Goal: Check status: Check status

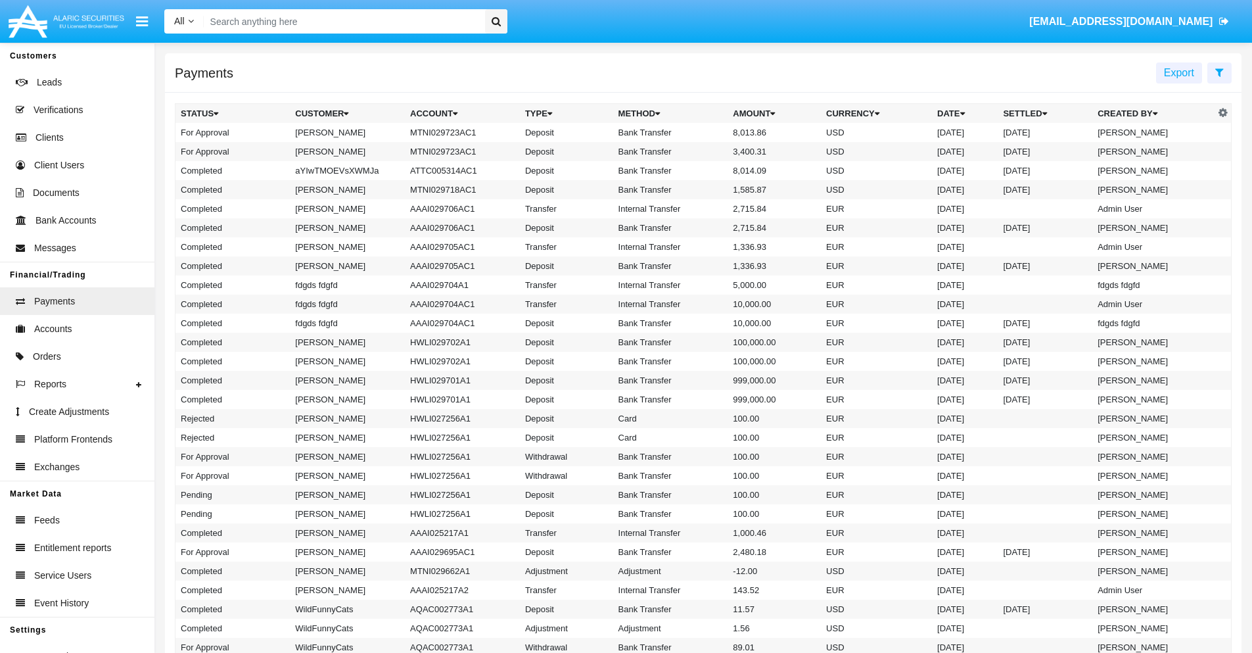
click at [1219, 72] on icon at bounding box center [1219, 72] width 9 height 11
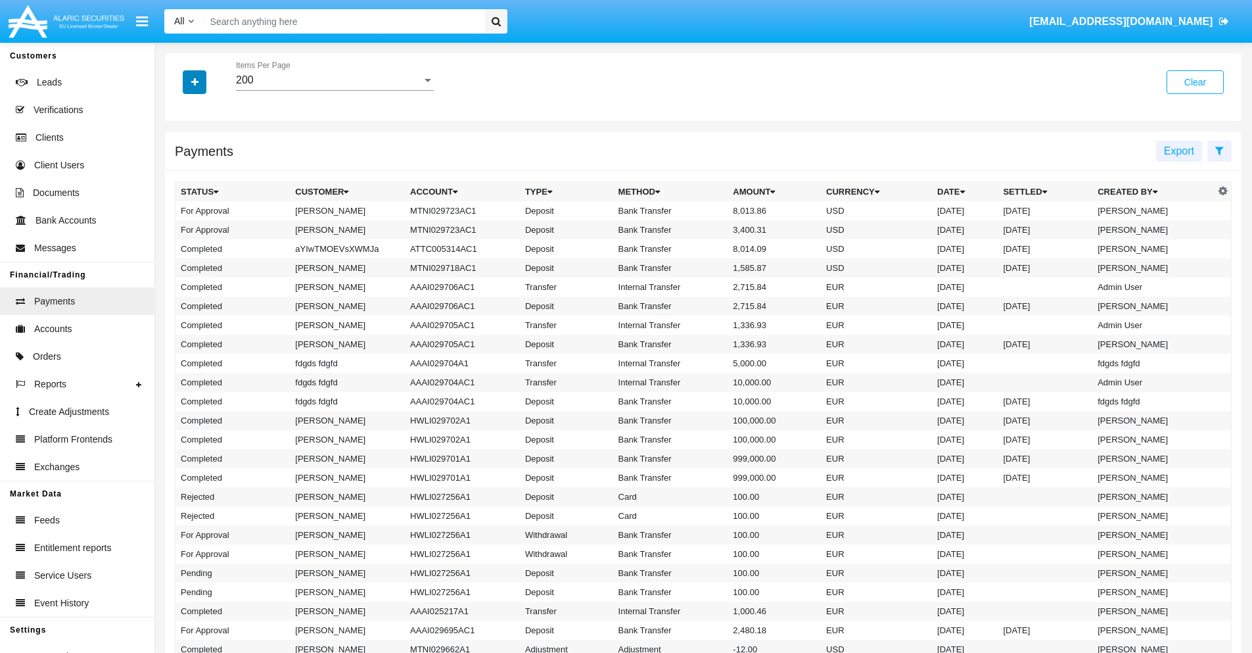
click at [195, 82] on icon "button" at bounding box center [194, 82] width 7 height 9
click at [202, 223] on span "Date" at bounding box center [202, 224] width 22 height 16
click at [181, 229] on input "Date" at bounding box center [180, 229] width 1 height 1
checkbox input "true"
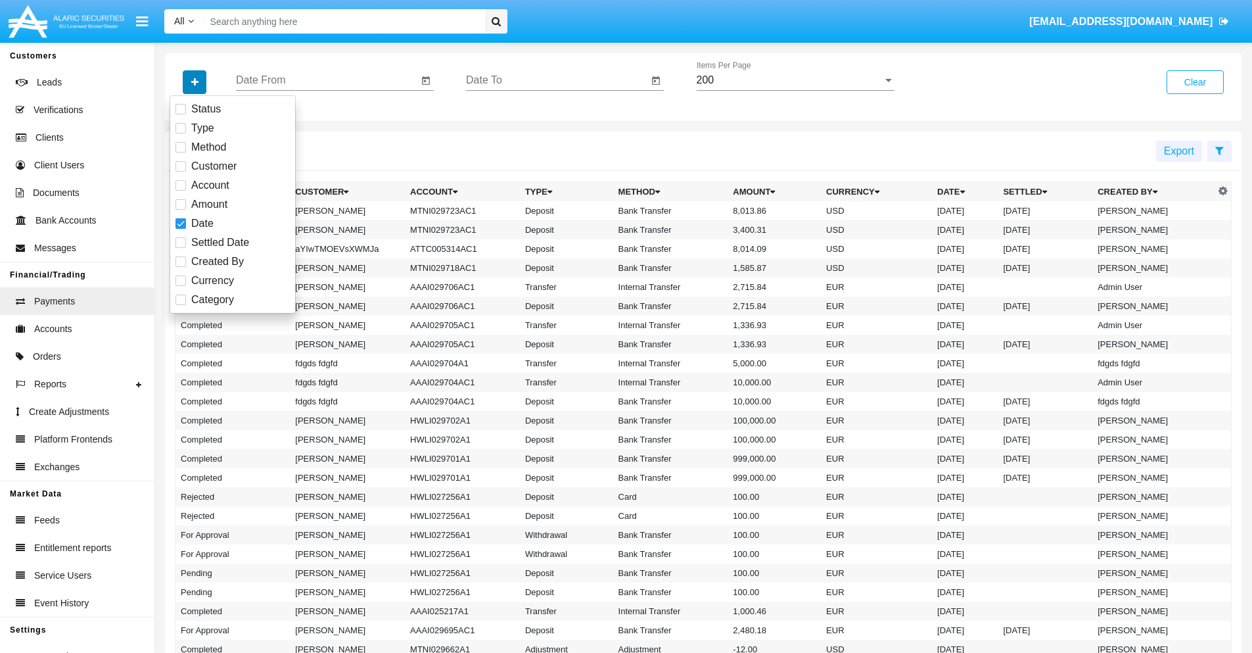
click at [195, 82] on icon "button" at bounding box center [194, 82] width 7 height 9
click at [327, 80] on input "Date From" at bounding box center [327, 80] width 182 height 12
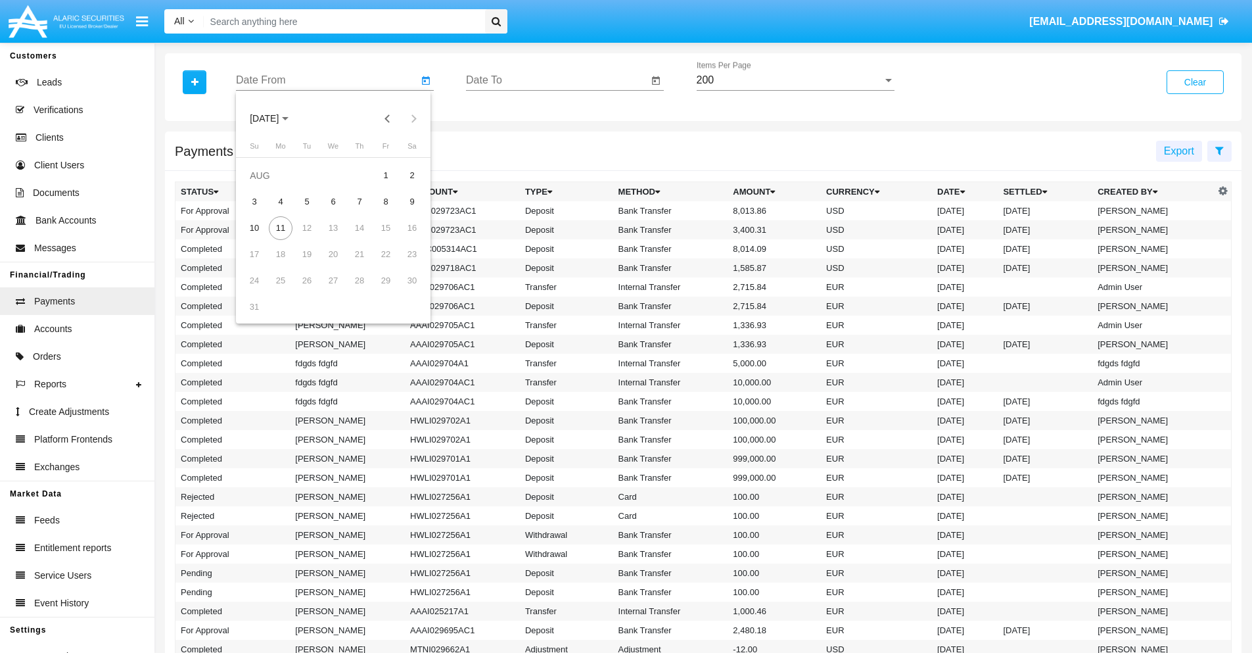
click at [276, 118] on span "[DATE]" at bounding box center [264, 119] width 29 height 11
click at [402, 291] on div "2025" at bounding box center [402, 291] width 41 height 24
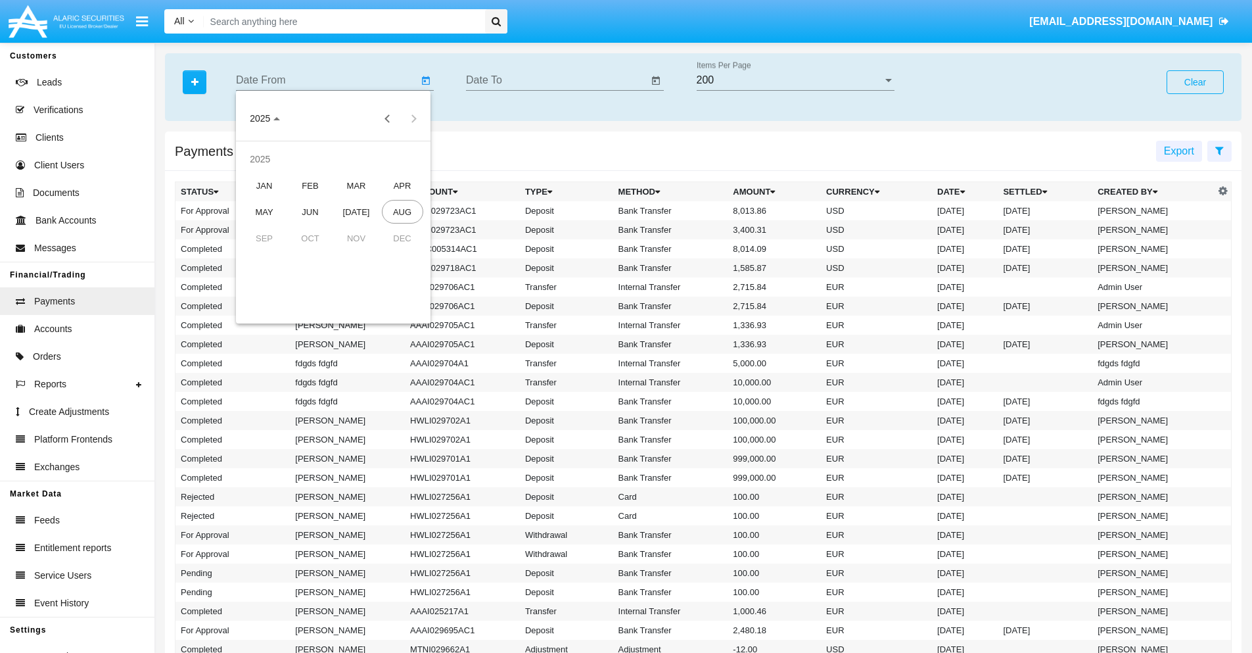
click at [264, 185] on div "JAN" at bounding box center [264, 186] width 41 height 24
click at [307, 201] on div "7" at bounding box center [307, 202] width 24 height 24
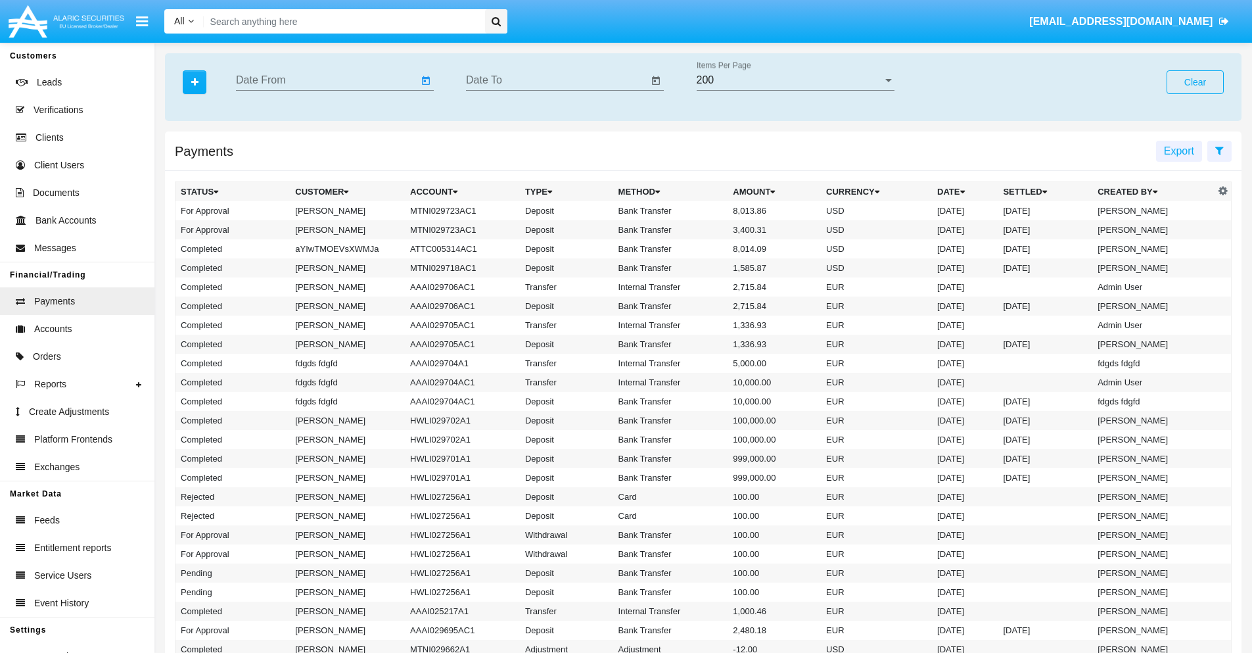
type input "[DATE]"
click at [557, 80] on input "Date To" at bounding box center [557, 80] width 182 height 12
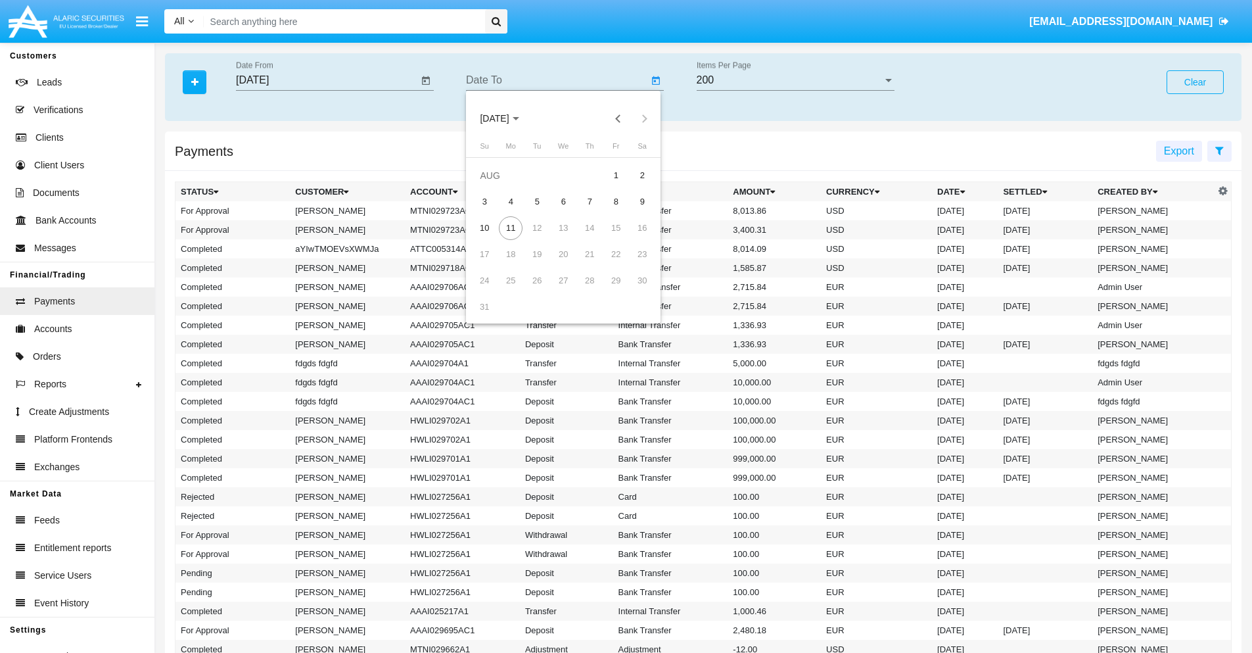
click at [506, 118] on span "[DATE]" at bounding box center [494, 119] width 29 height 11
click at [632, 291] on div "2025" at bounding box center [632, 291] width 41 height 24
click at [494, 185] on div "JAN" at bounding box center [494, 186] width 41 height 24
click at [537, 201] on div "7" at bounding box center [537, 202] width 24 height 24
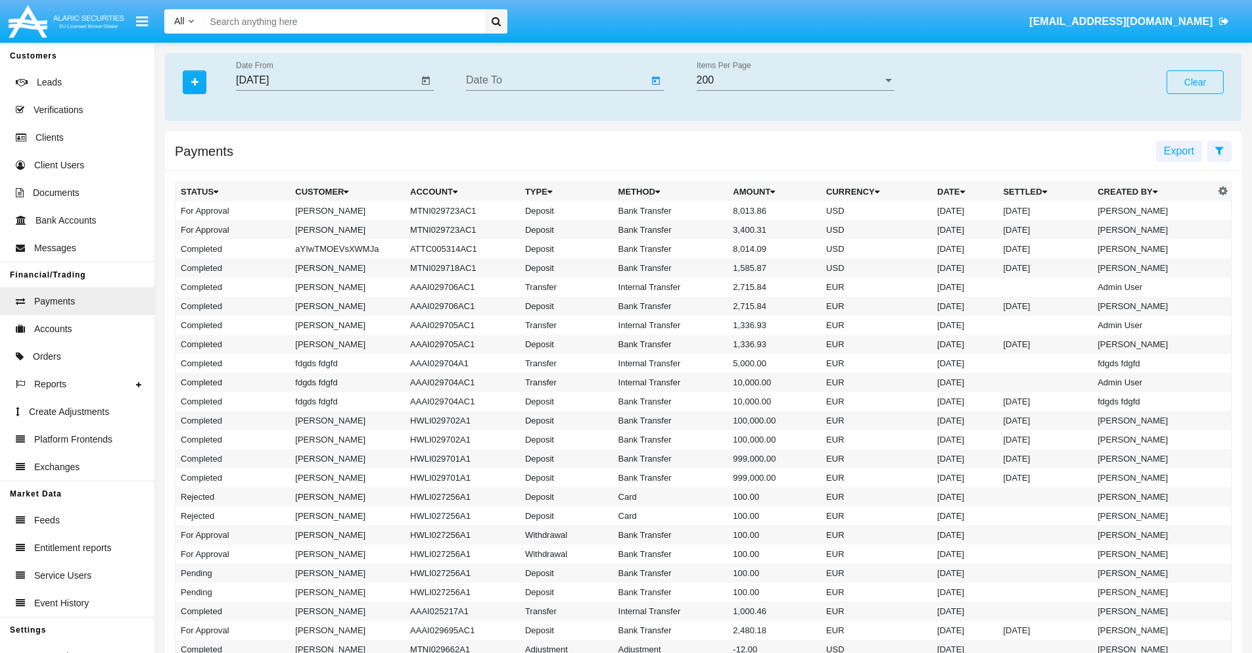
type input "[DATE]"
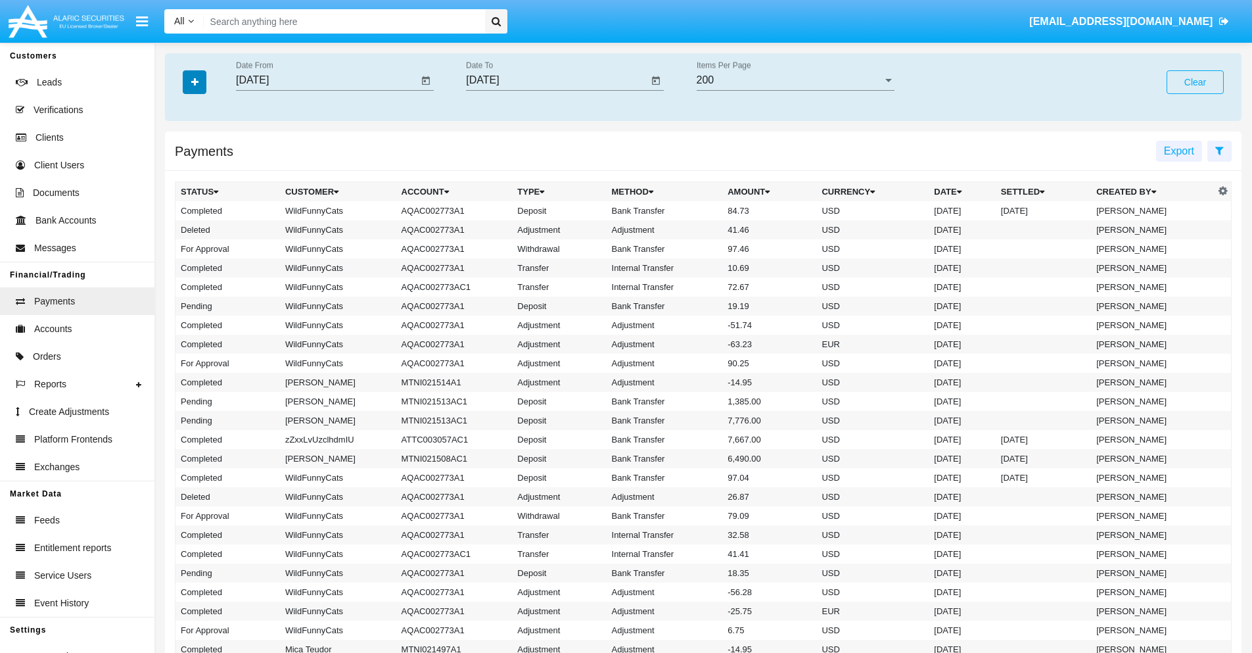
click at [195, 82] on icon "button" at bounding box center [194, 82] width 7 height 9
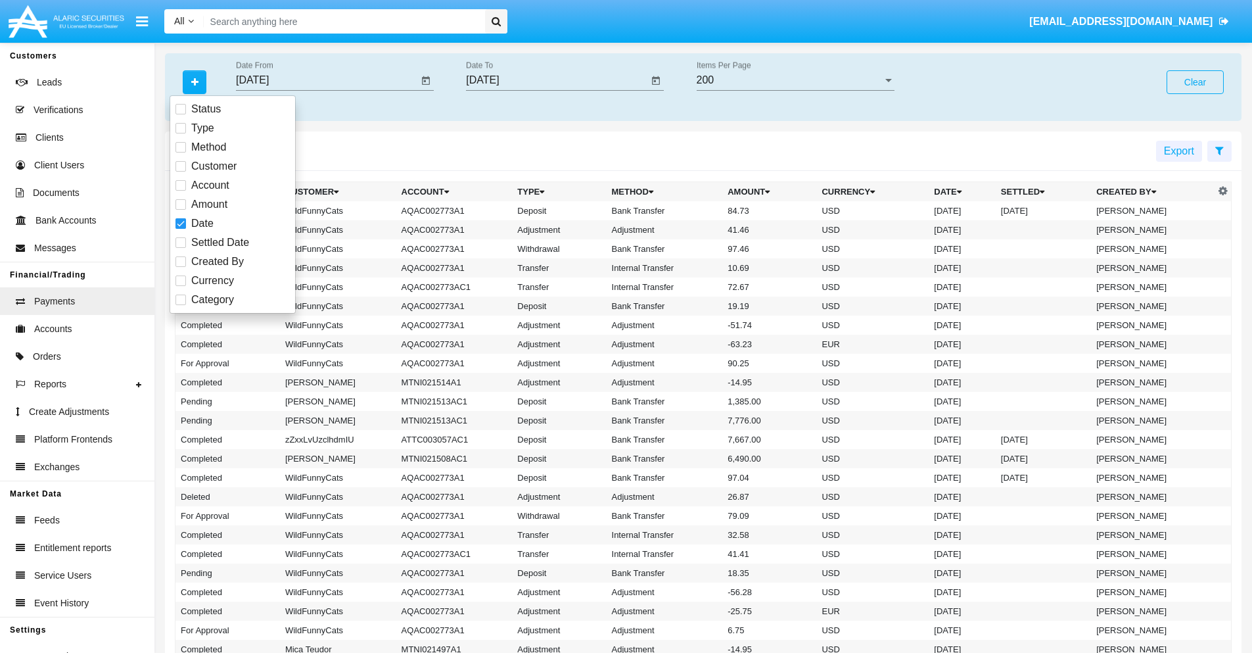
click at [212, 300] on span "Category" at bounding box center [212, 300] width 43 height 16
click at [181, 305] on input "Category" at bounding box center [180, 305] width 1 height 1
checkbox input "true"
click at [195, 82] on icon "button" at bounding box center [194, 82] width 7 height 9
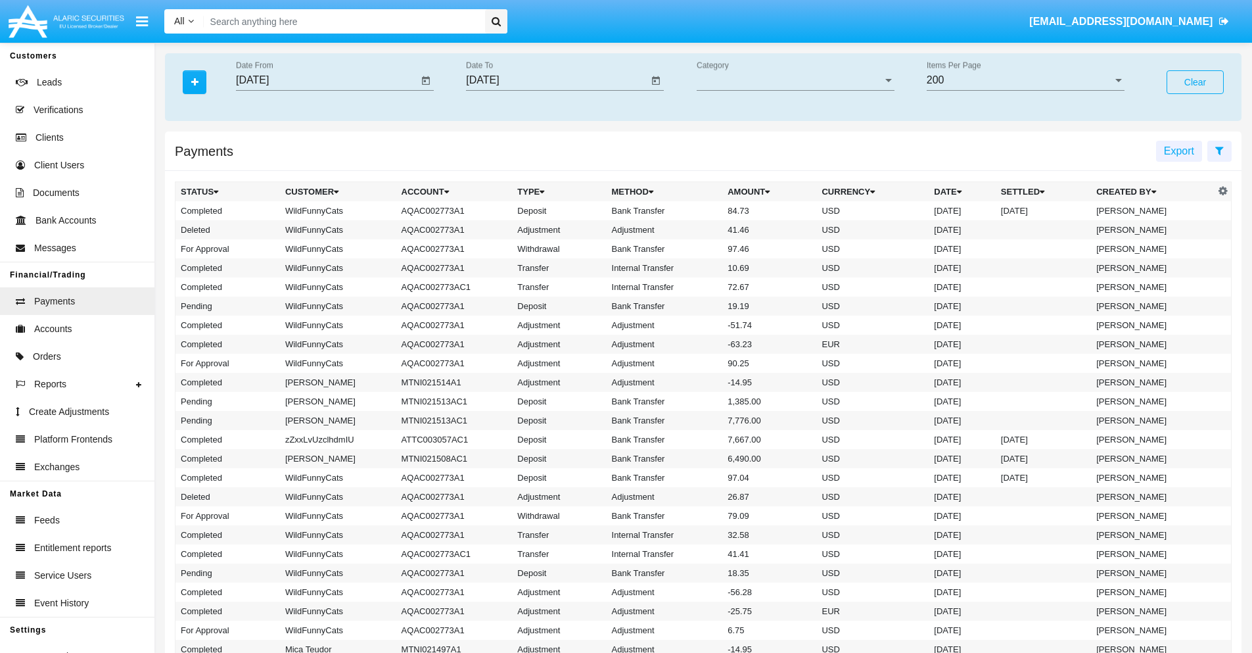
click at [795, 80] on span "Category" at bounding box center [790, 80] width 186 height 12
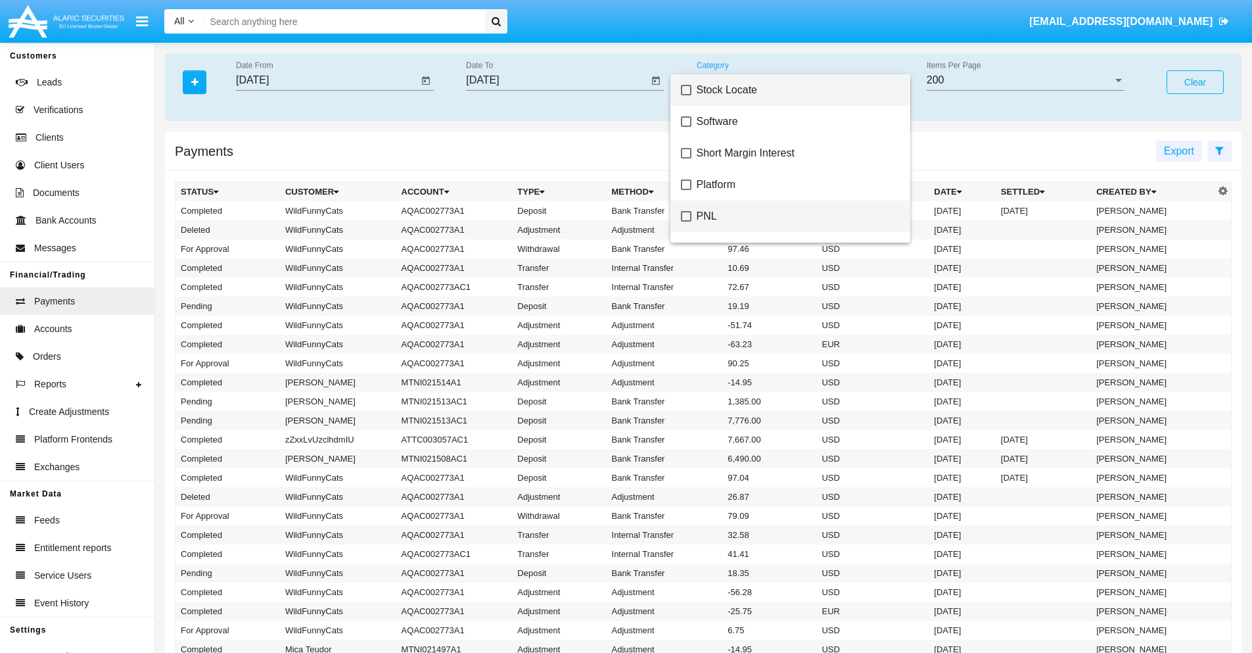
click at [793, 216] on span "PNL" at bounding box center [798, 216] width 203 height 32
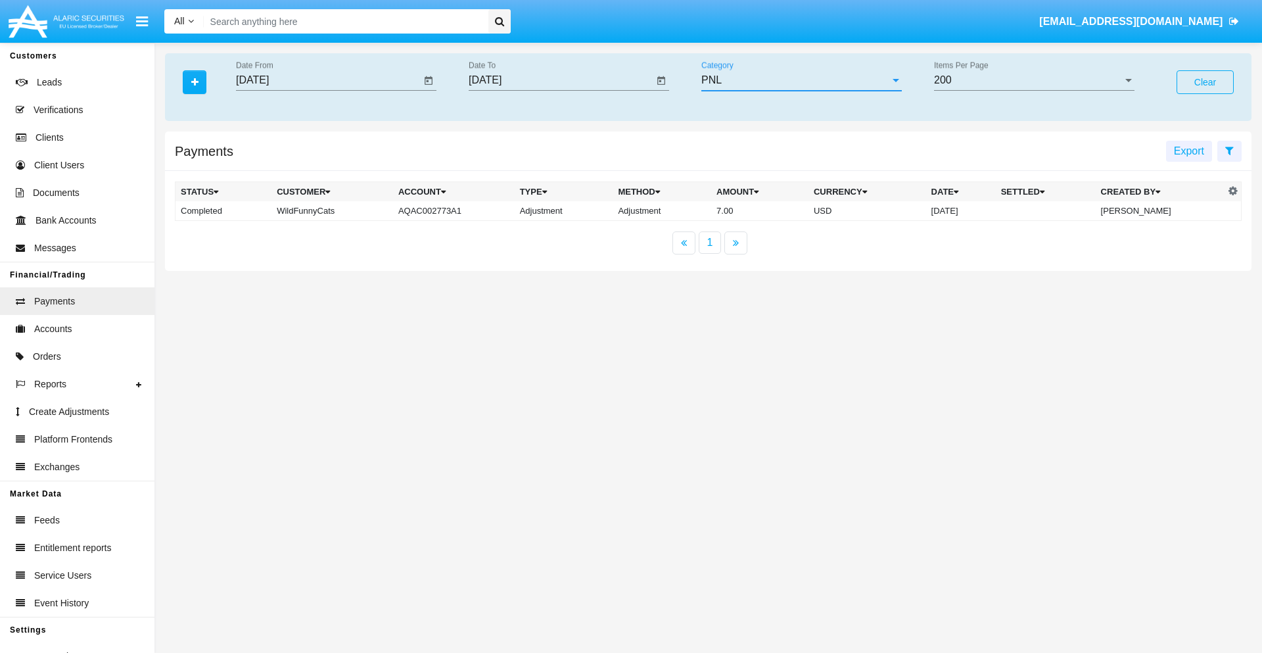
click at [711, 210] on td "7.00" at bounding box center [759, 211] width 97 height 20
